Goal: Information Seeking & Learning: Learn about a topic

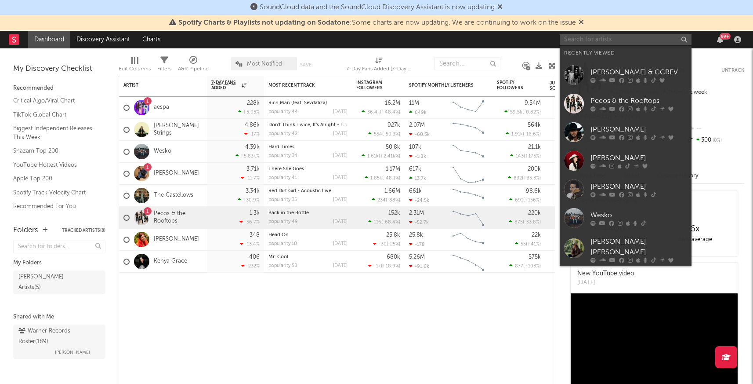
click at [614, 41] on input "text" at bounding box center [626, 39] width 132 height 11
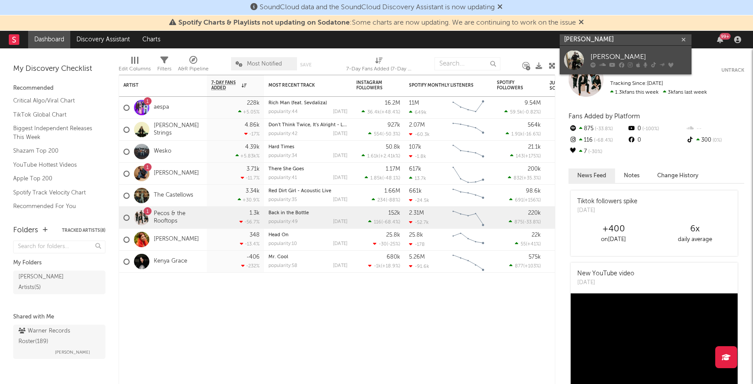
type input "[PERSON_NAME]"
click at [620, 53] on div "[PERSON_NAME]" at bounding box center [639, 57] width 97 height 11
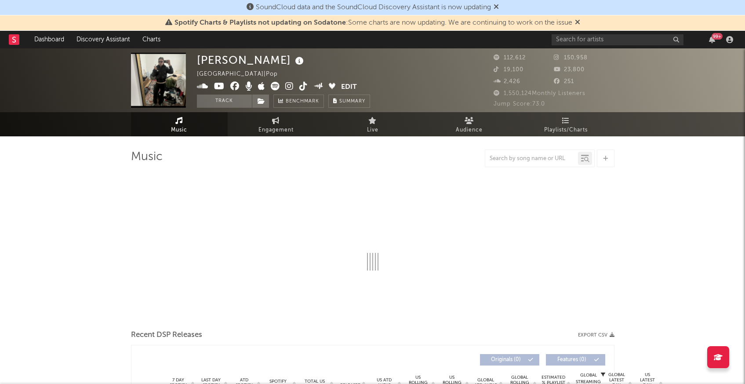
select select "6m"
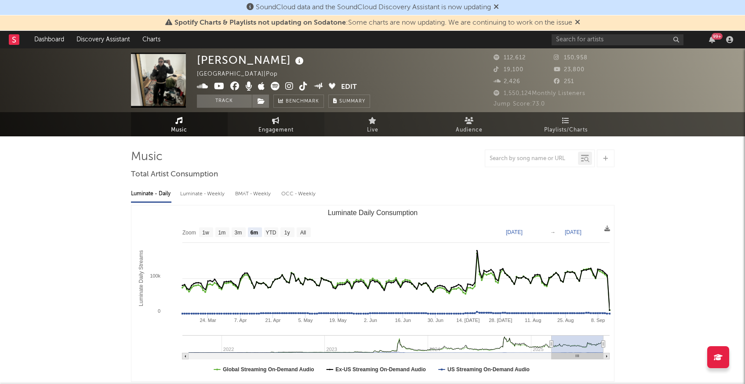
click at [268, 130] on span "Engagement" at bounding box center [275, 130] width 35 height 11
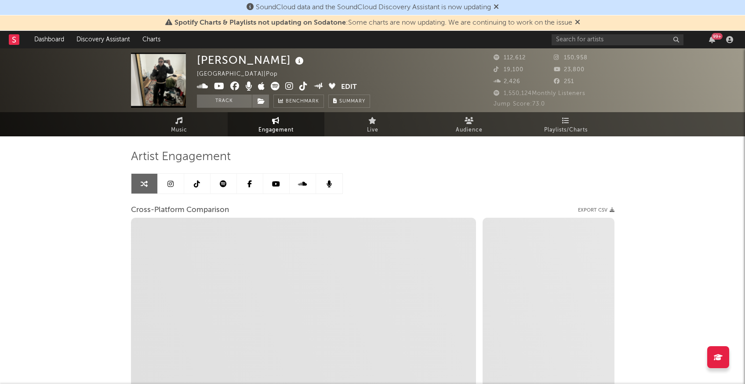
select select "1w"
select select "1m"
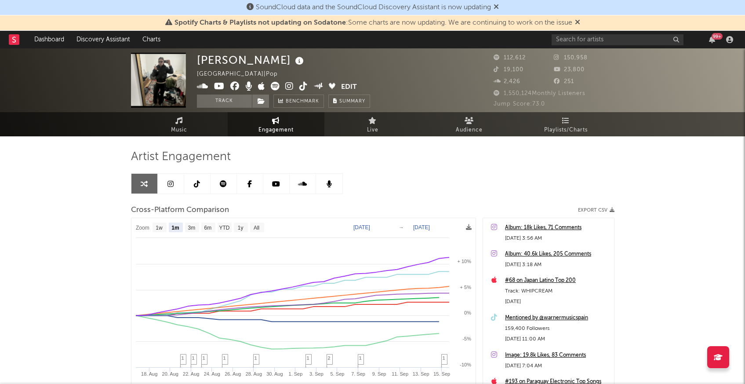
click at [370, 225] on text "[DATE]" at bounding box center [361, 227] width 17 height 6
click at [388, 229] on input "[DATE]" at bounding box center [368, 227] width 41 height 9
click at [435, 222] on rect at bounding box center [303, 333] width 344 height 230
type input "[DATE]"
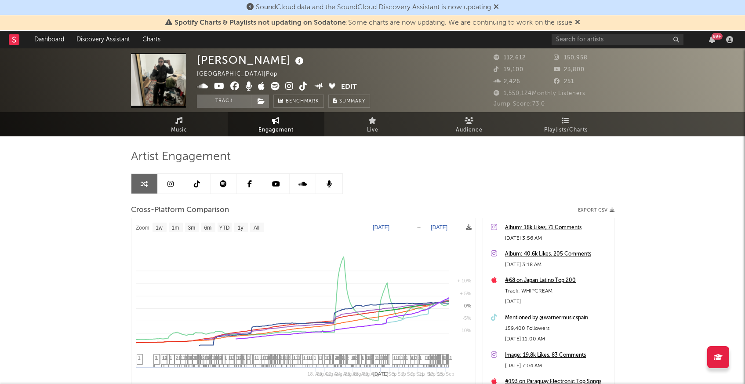
select select "1w"
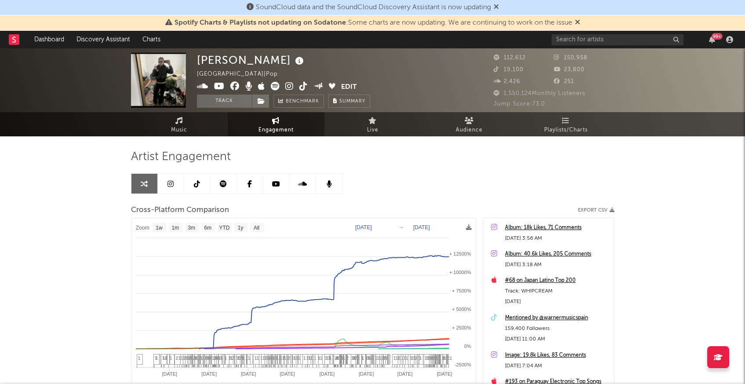
click at [430, 226] on text "[DATE]" at bounding box center [421, 227] width 17 height 6
click at [447, 227] on input "[DATE]" at bounding box center [427, 227] width 41 height 9
type input "[DATE]"
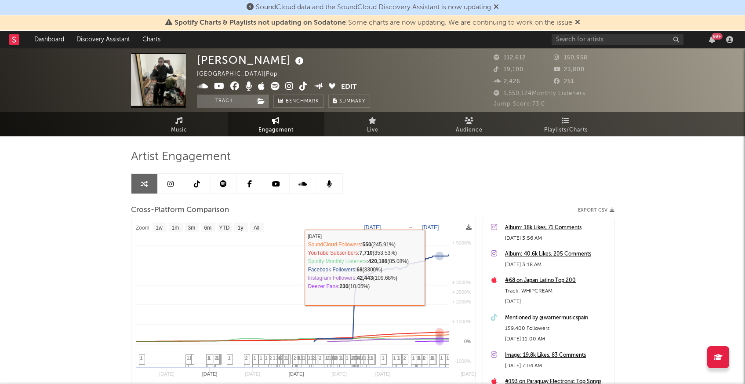
select select "1w"
